Goal: Information Seeking & Learning: Learn about a topic

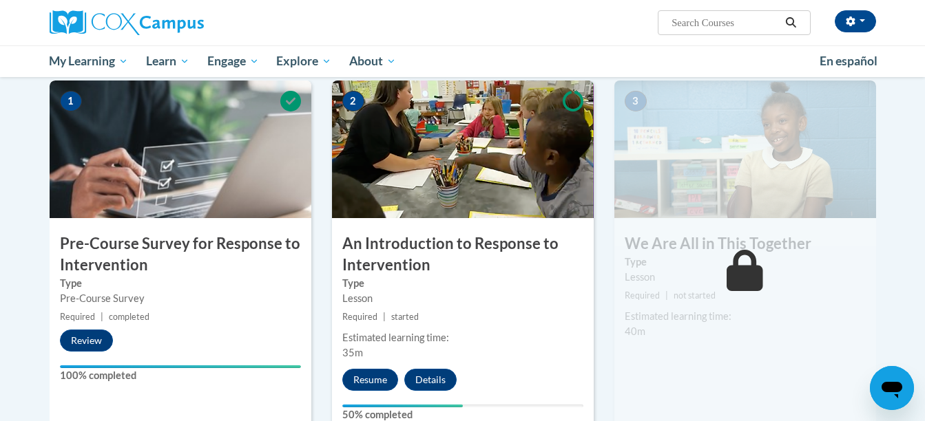
scroll to position [275, 0]
